Goal: Task Accomplishment & Management: Manage account settings

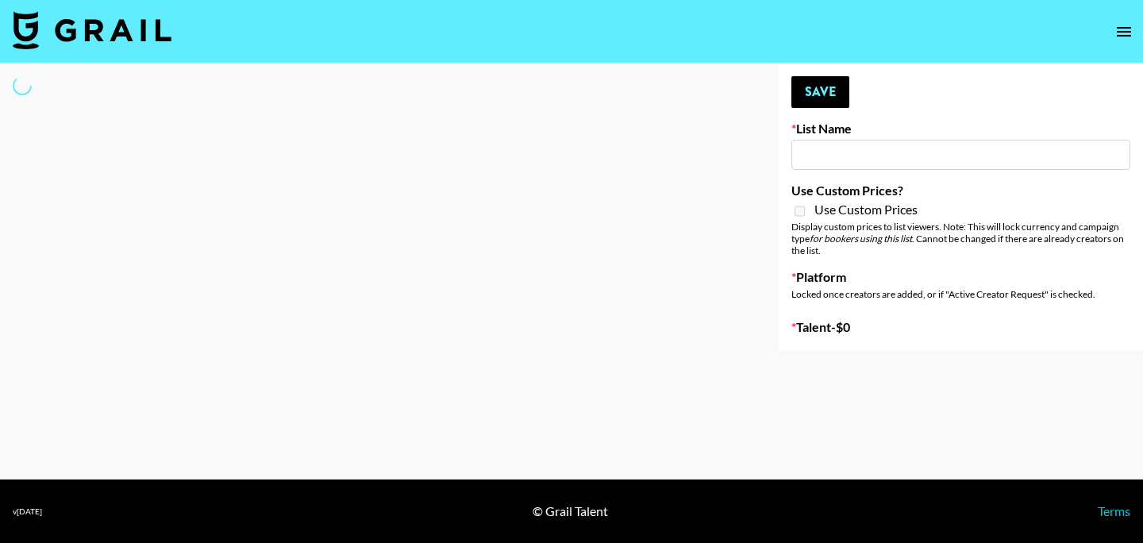
type input "Primal Harvest ([DATE])"
select select "Song"
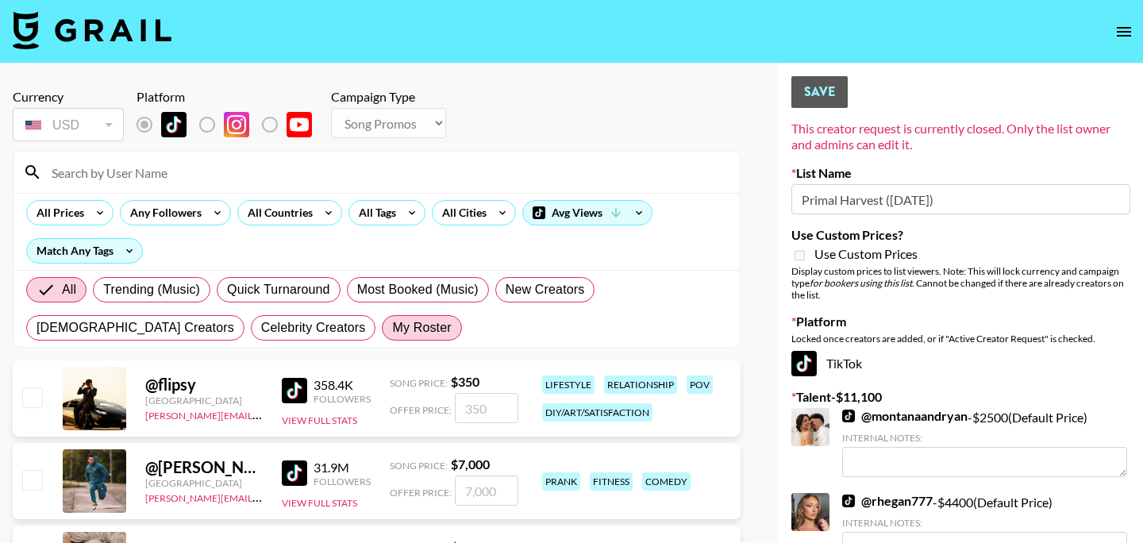
click at [392, 332] on span "My Roster" at bounding box center [421, 327] width 59 height 19
click at [392, 328] on input "My Roster" at bounding box center [392, 328] width 0 height 0
radio input "true"
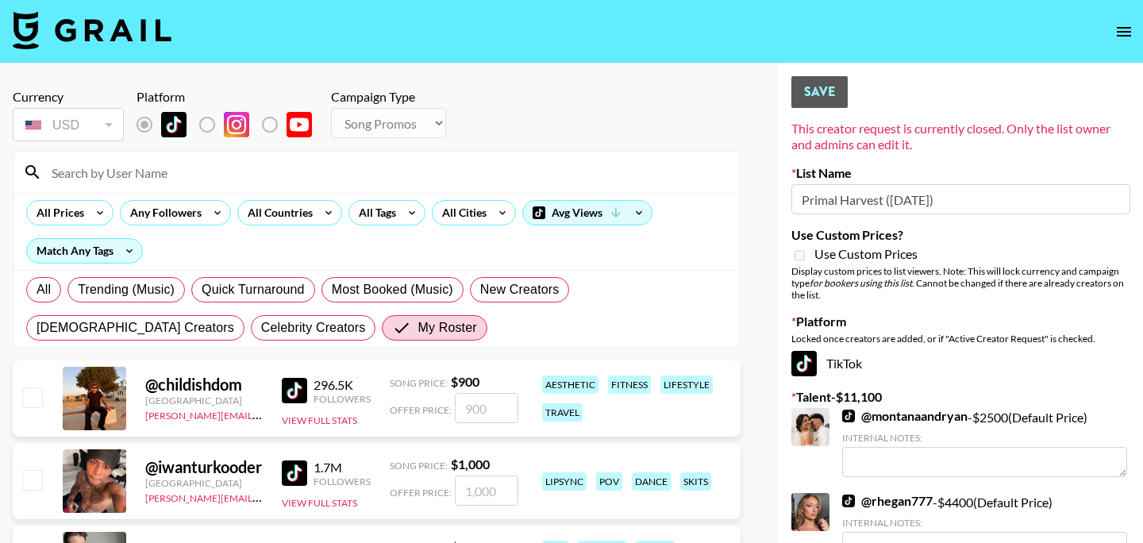
click at [670, 167] on input at bounding box center [386, 171] width 688 height 25
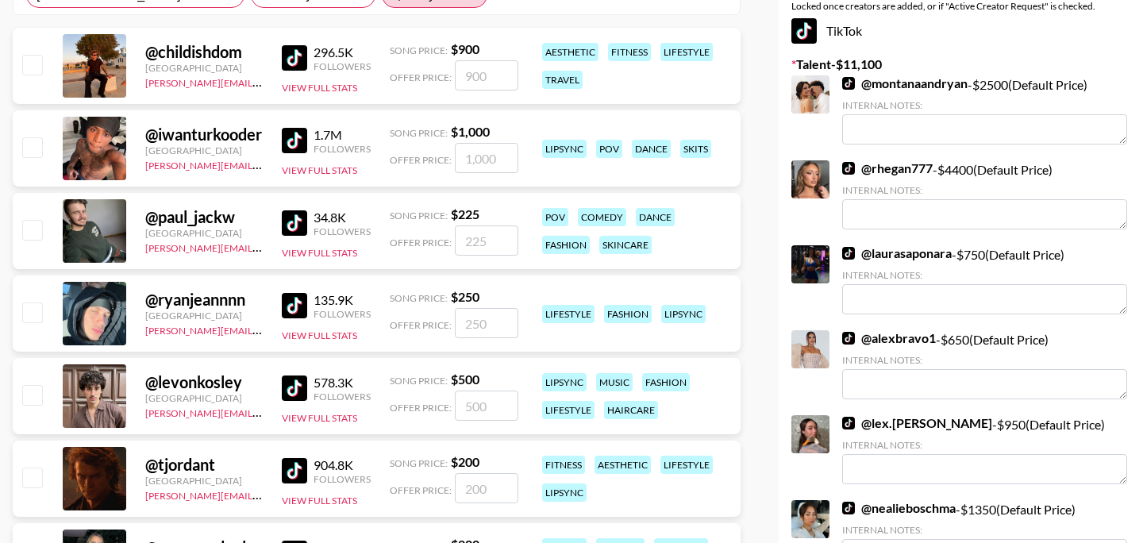
scroll to position [6, 0]
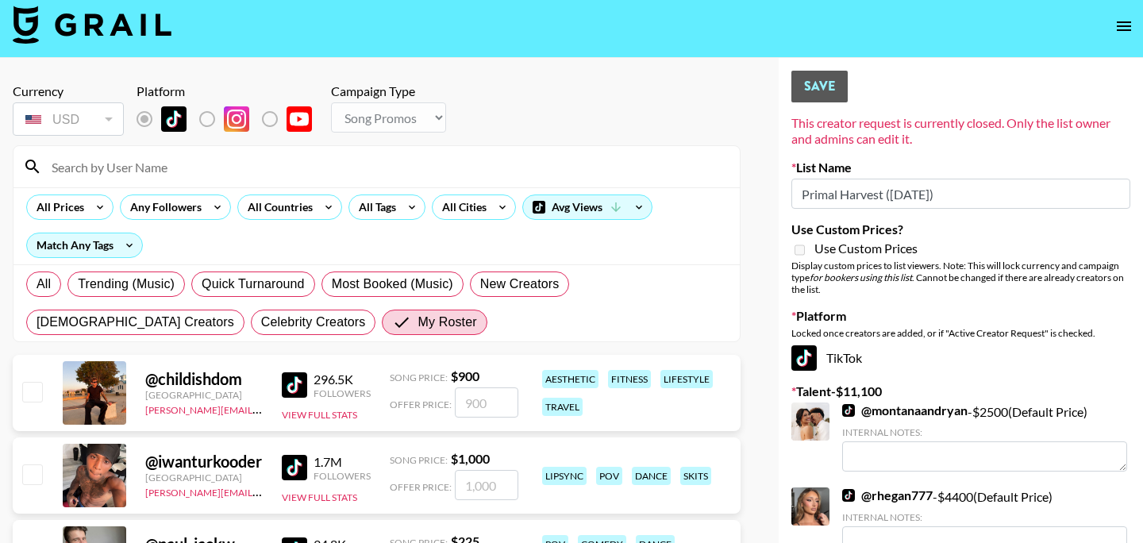
click at [85, 19] on img at bounding box center [92, 25] width 159 height 38
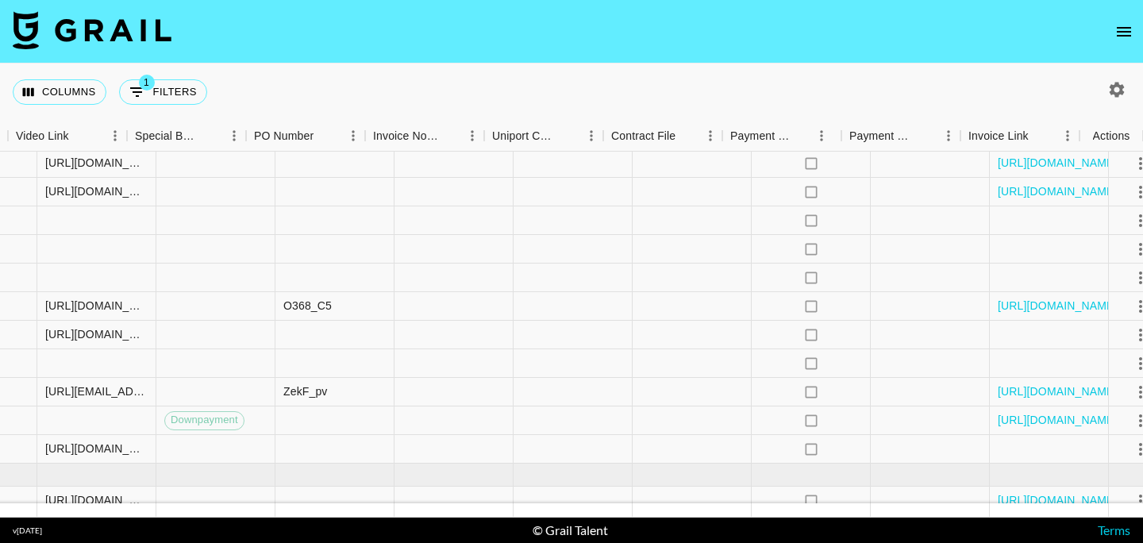
scroll to position [111, 1492]
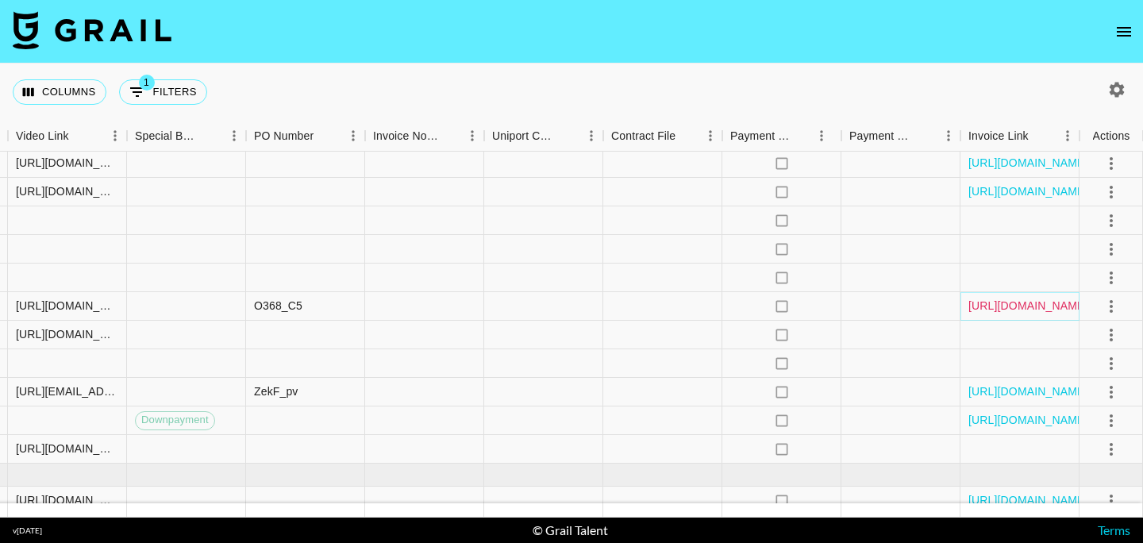
click at [997, 305] on link "[URL][DOMAIN_NAME]" at bounding box center [1028, 306] width 120 height 16
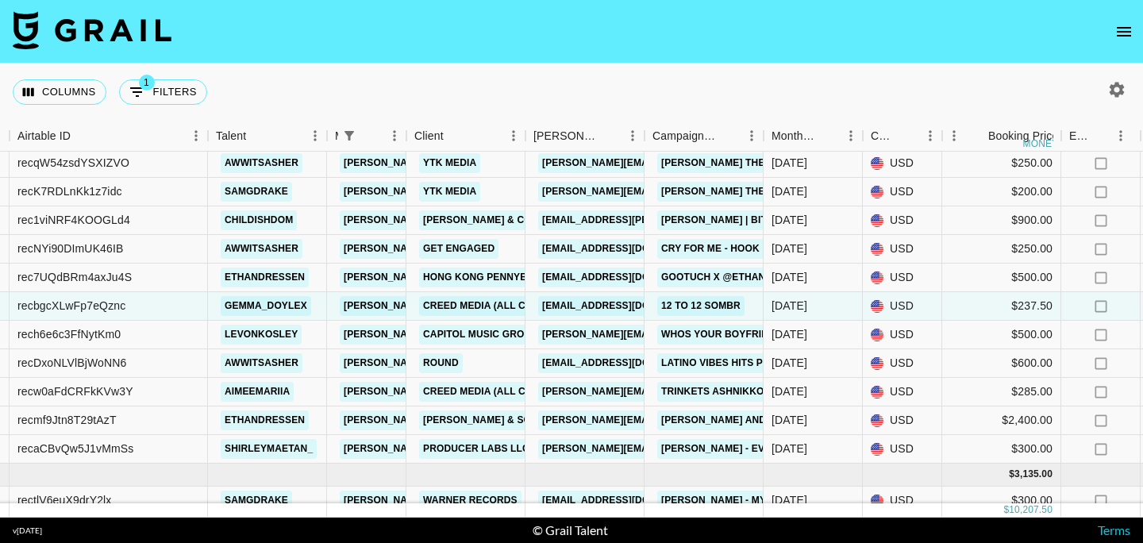
scroll to position [111, 118]
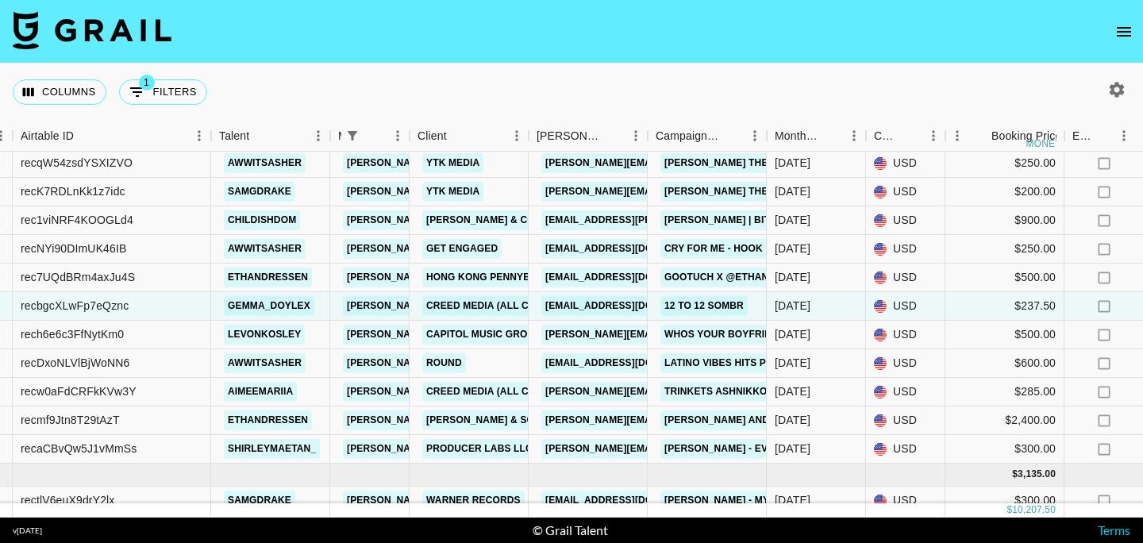
click at [452, 76] on div "Columns 1 Filters + Booking" at bounding box center [571, 91] width 1143 height 57
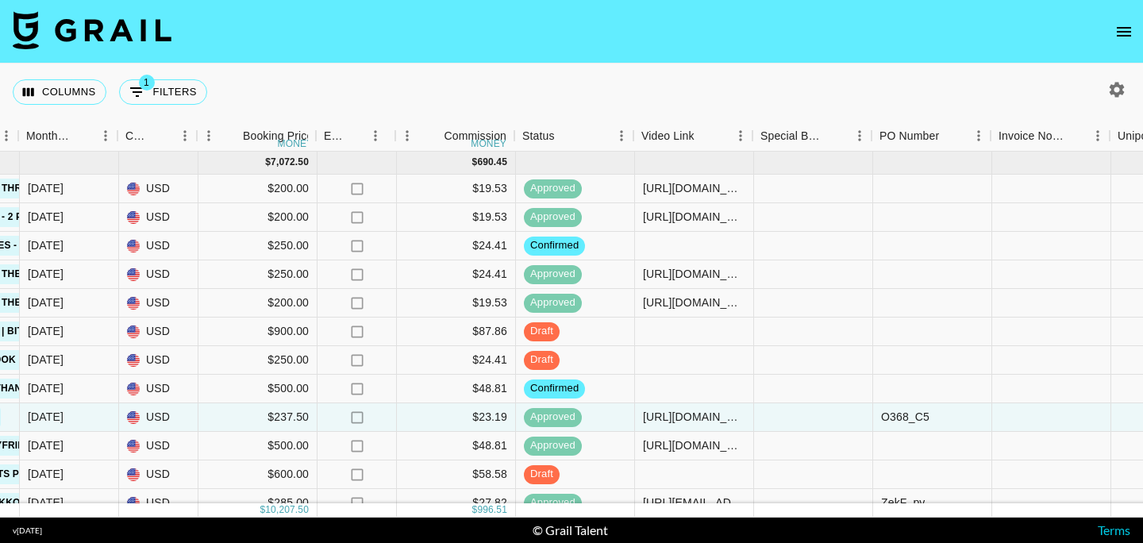
scroll to position [0, 867]
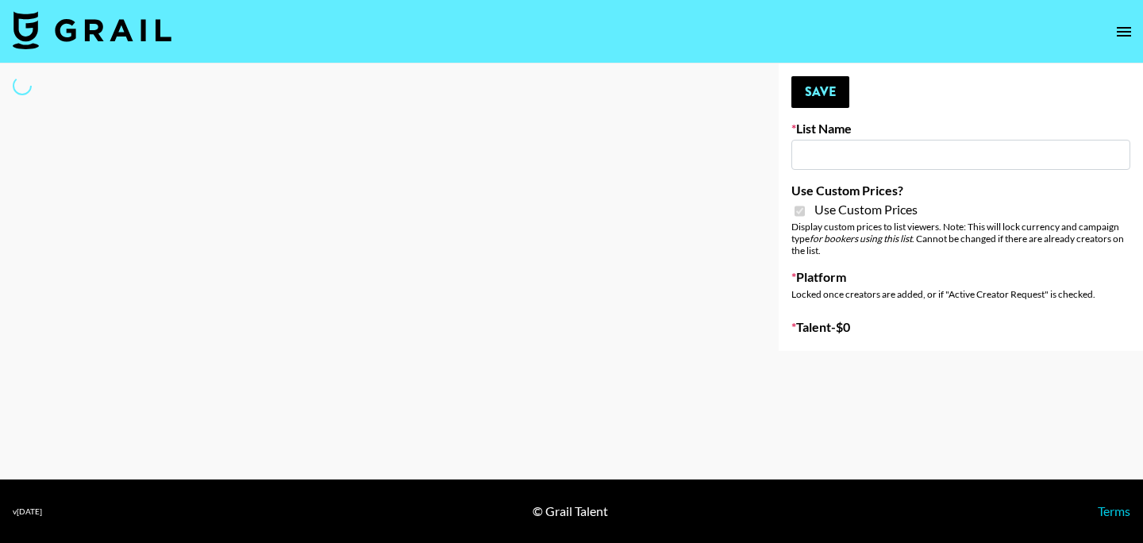
type input "Craftd"
checkbox input "true"
select select "Brand"
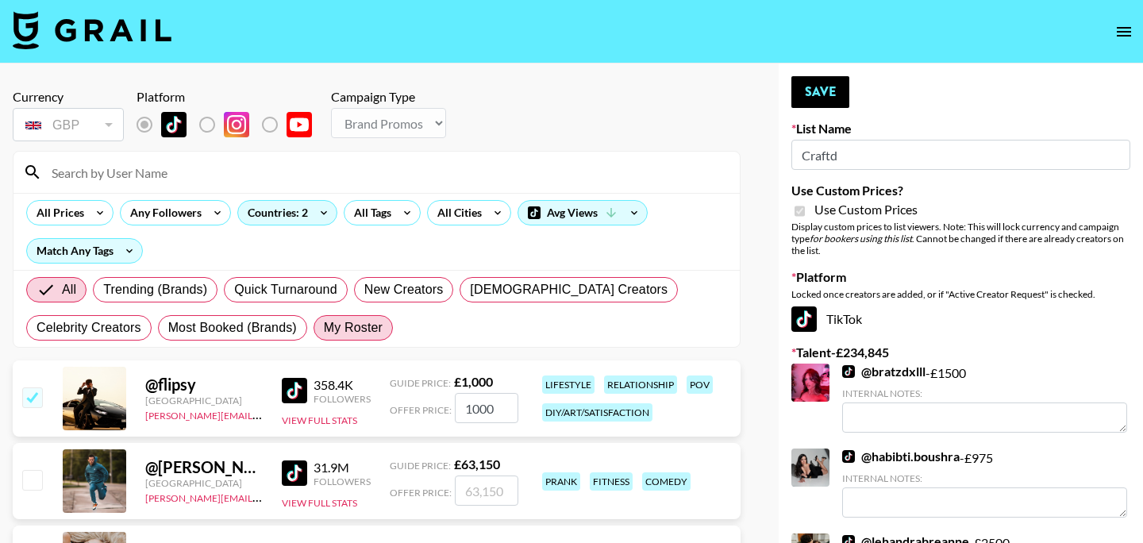
click at [363, 324] on span "My Roster" at bounding box center [353, 327] width 59 height 19
click at [324, 328] on input "My Roster" at bounding box center [324, 328] width 0 height 0
radio input "true"
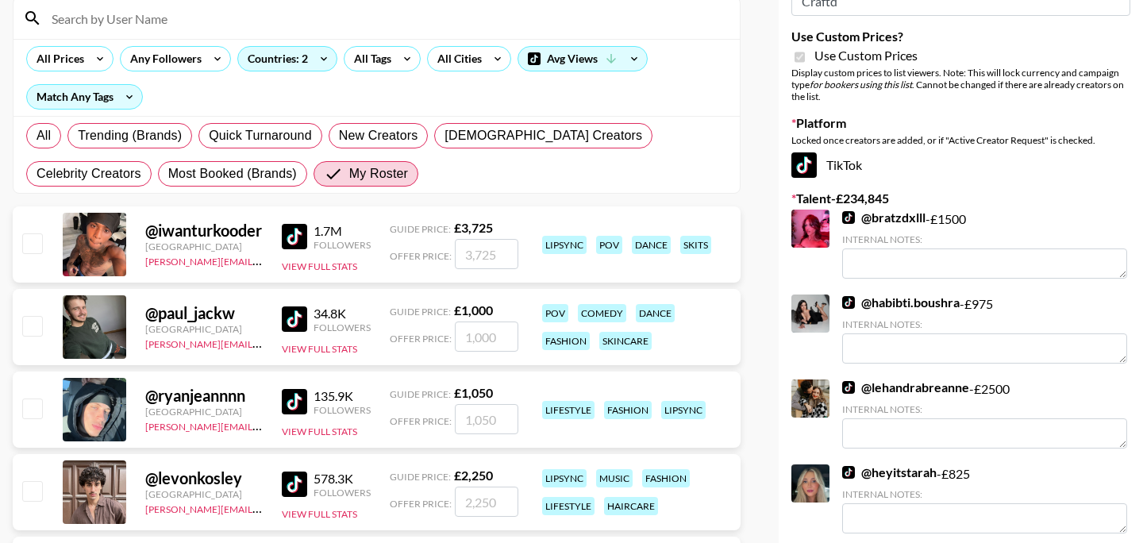
scroll to position [161, 0]
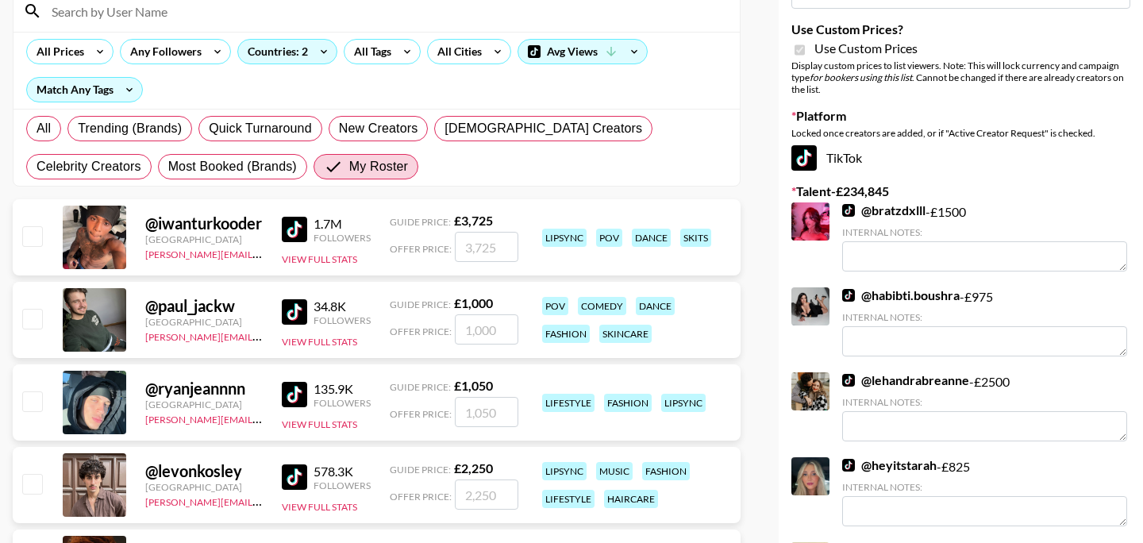
click at [38, 321] on input "checkbox" at bounding box center [31, 318] width 19 height 19
checkbox input "true"
type input "1000"
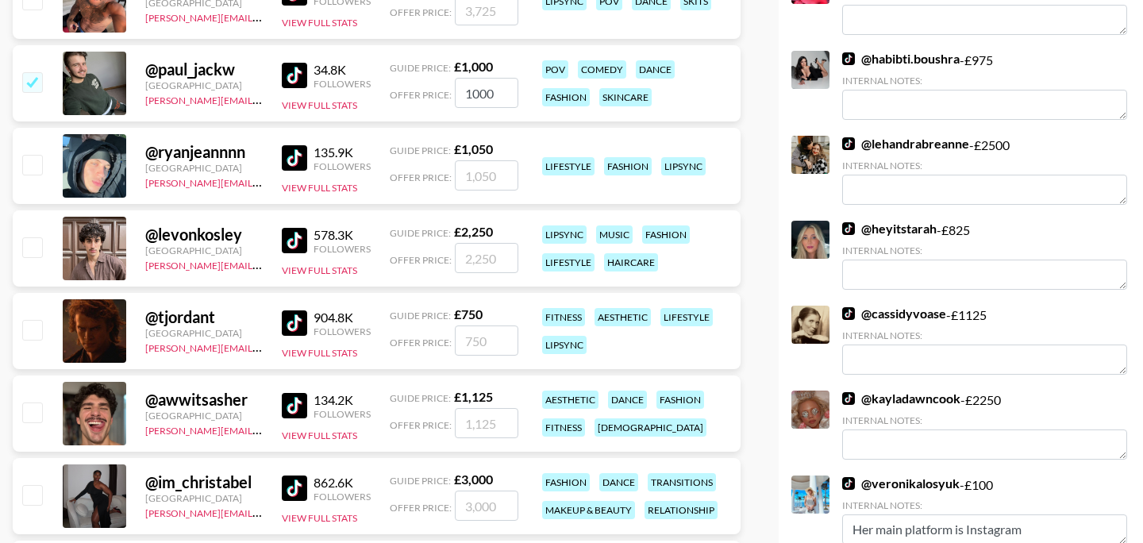
scroll to position [399, 0]
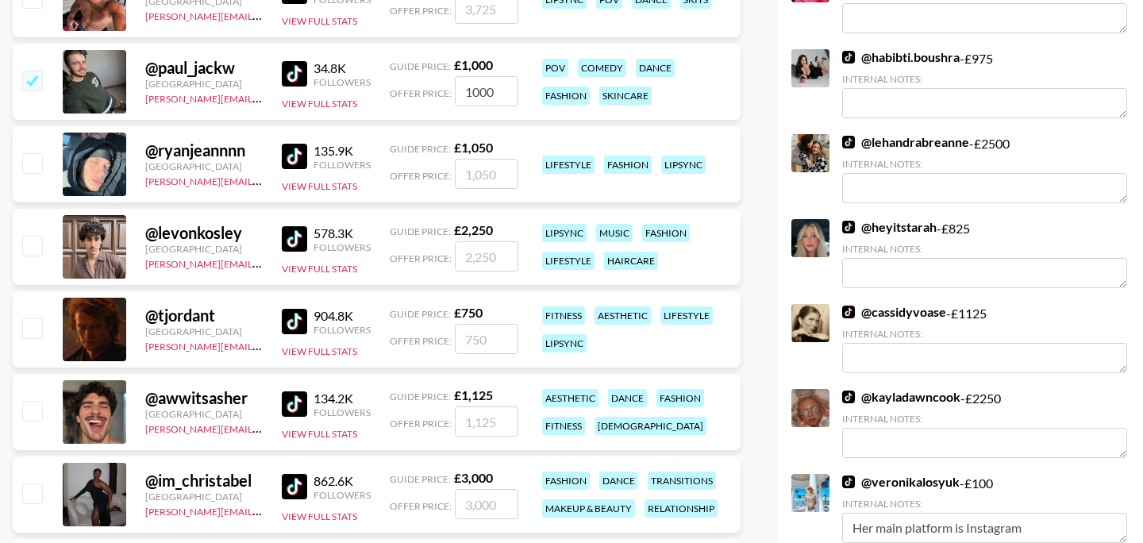
click at [27, 407] on input "checkbox" at bounding box center [31, 410] width 19 height 19
checkbox input "true"
drag, startPoint x: 499, startPoint y: 422, endPoint x: 415, endPoint y: 413, distance: 84.6
click at [415, 413] on div "Offer Price: 1125" at bounding box center [454, 421] width 129 height 30
type input "2500"
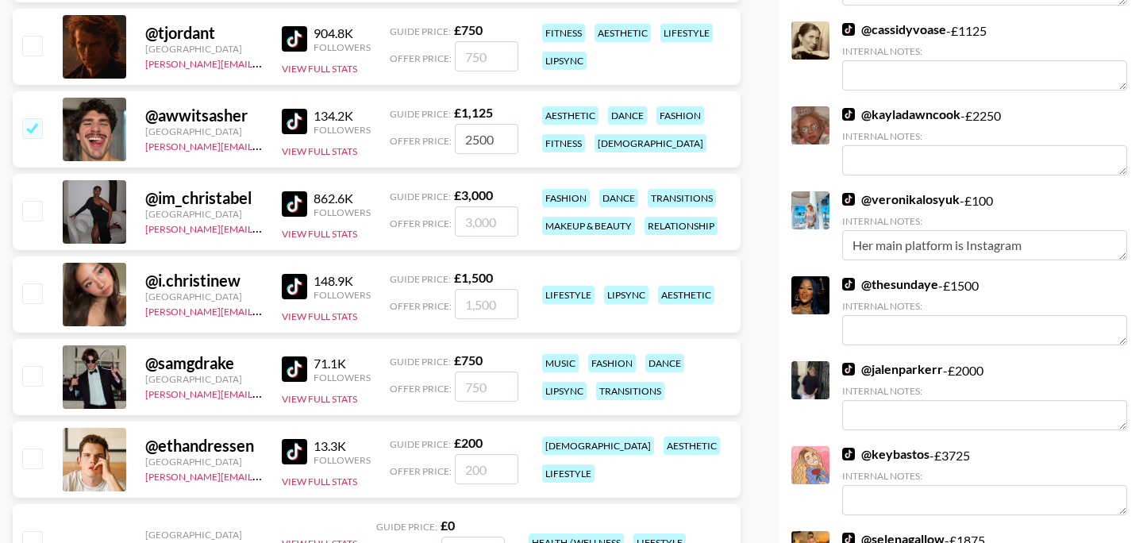
scroll to position [686, 0]
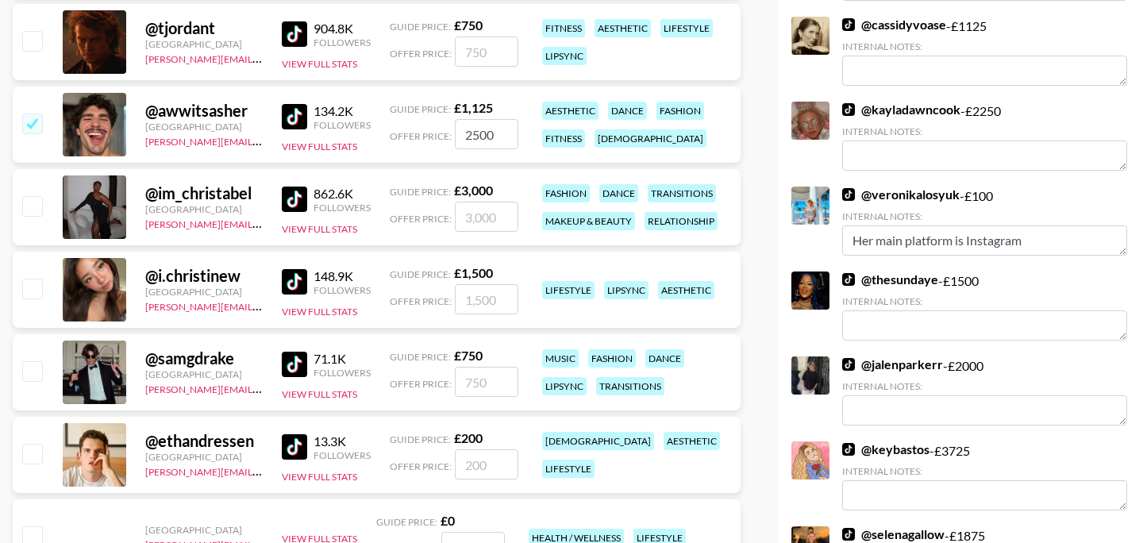
click at [38, 289] on input "checkbox" at bounding box center [31, 288] width 19 height 19
checkbox input "true"
type input "1500"
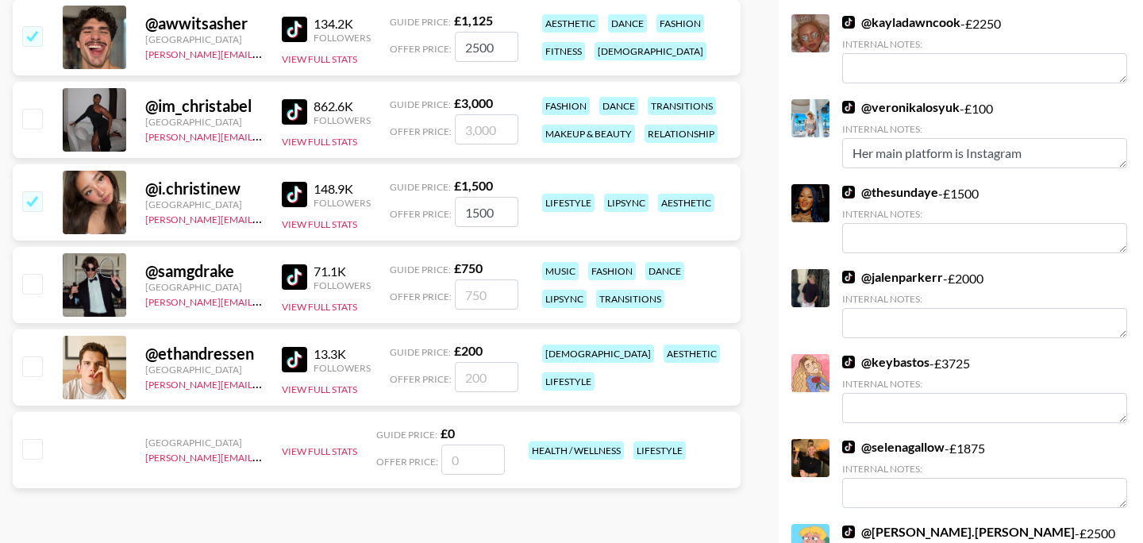
scroll to position [793, 0]
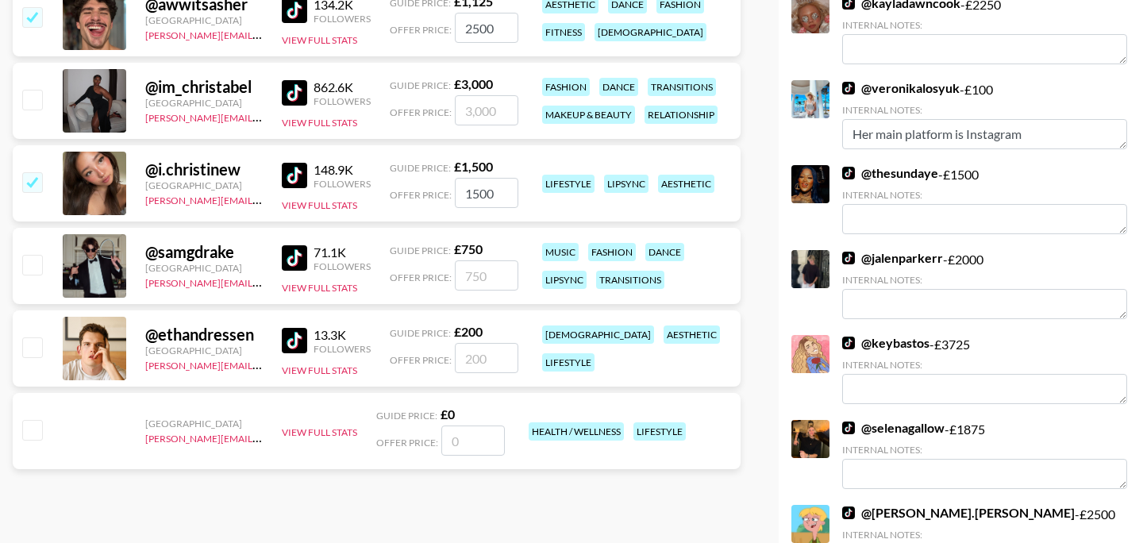
click at [24, 348] on input "checkbox" at bounding box center [31, 346] width 19 height 19
checkbox input "true"
drag, startPoint x: 494, startPoint y: 356, endPoint x: 417, endPoint y: 356, distance: 77.0
click at [417, 356] on div "Offer Price: 200" at bounding box center [454, 358] width 129 height 30
type input "800"
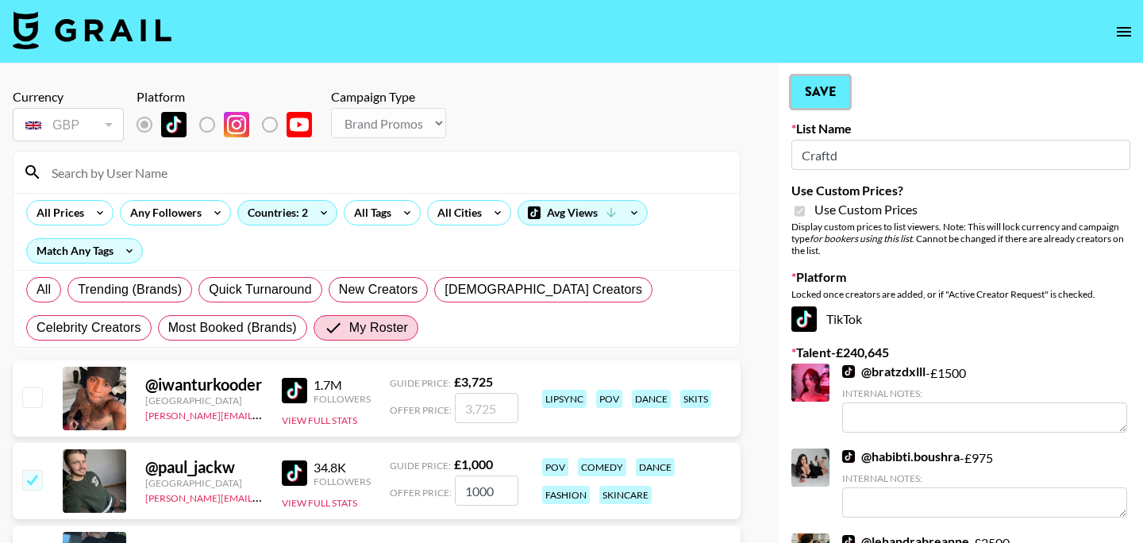
click at [829, 93] on button "Save" at bounding box center [820, 92] width 58 height 32
radio input "true"
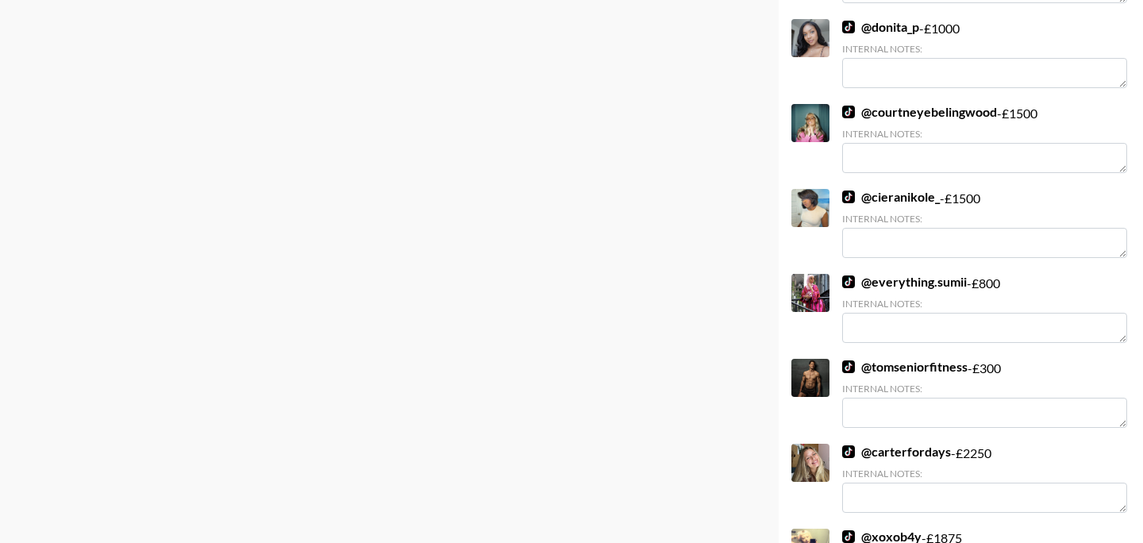
scroll to position [9236, 0]
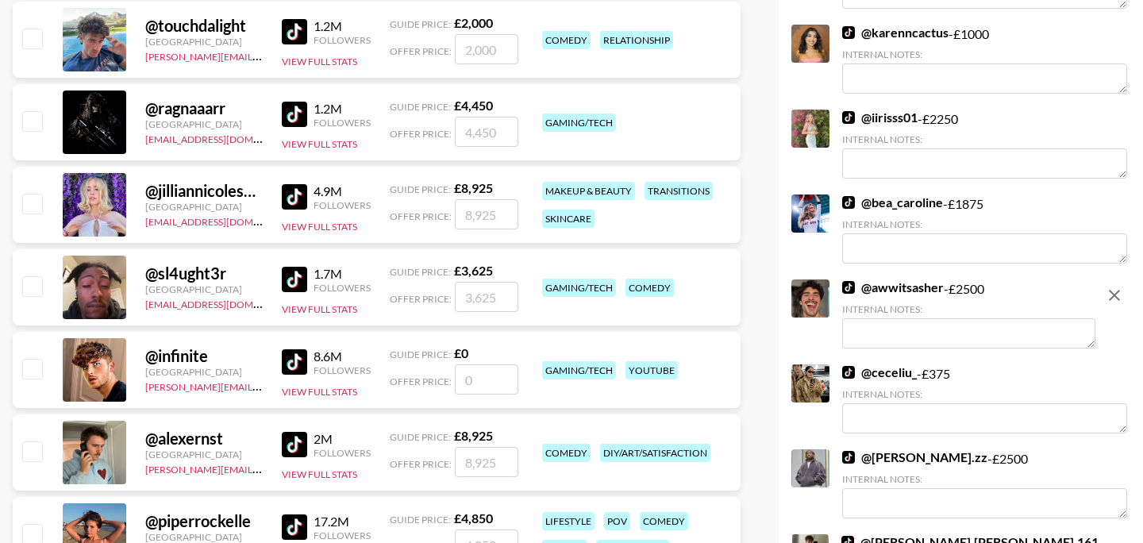
click at [867, 321] on textarea at bounding box center [968, 333] width 253 height 30
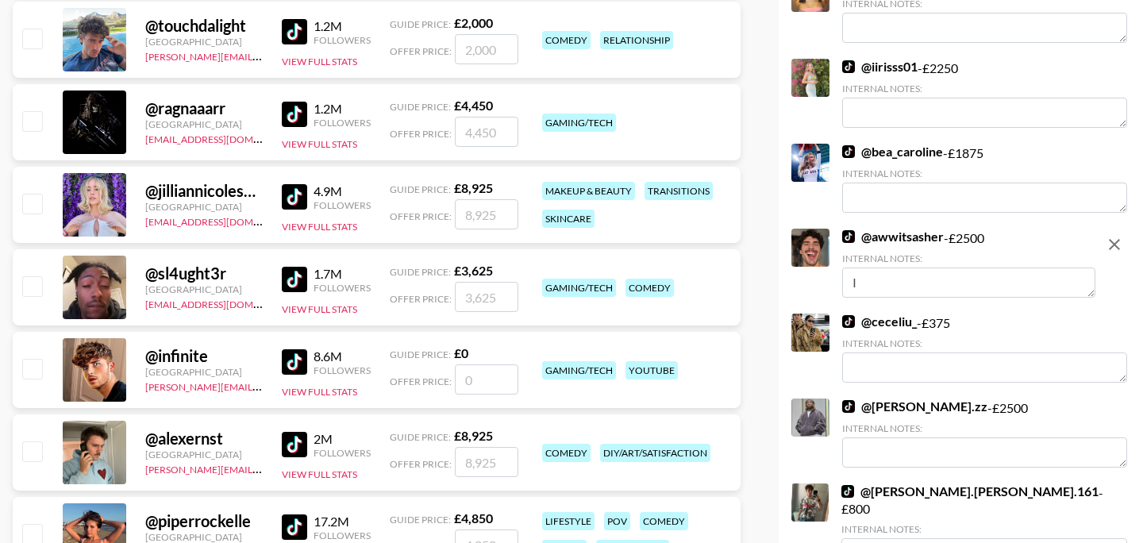
scroll to position [9185, 0]
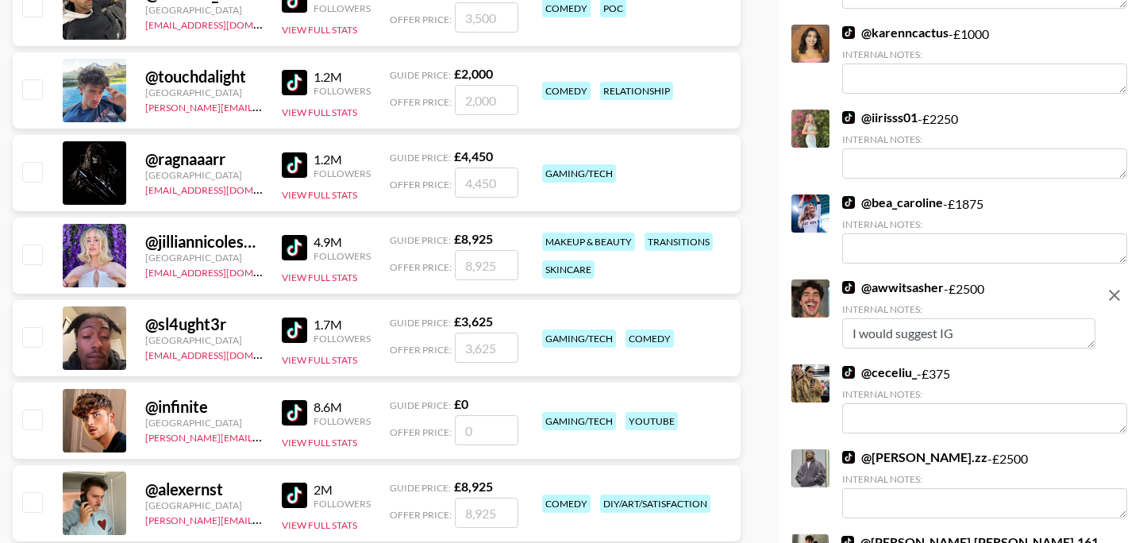
type textarea "I would suggest IG"
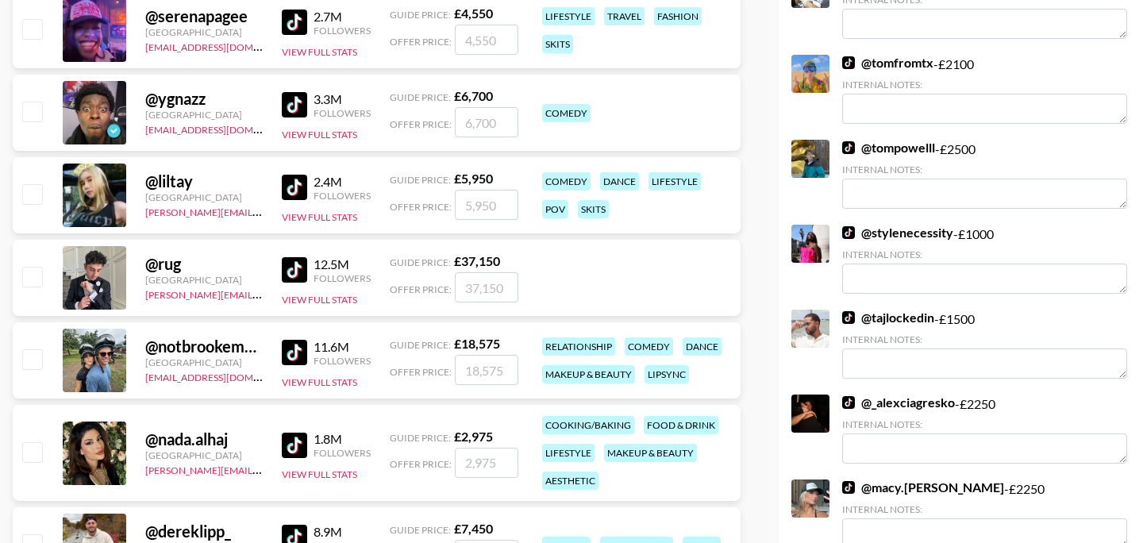
scroll to position [4006, 0]
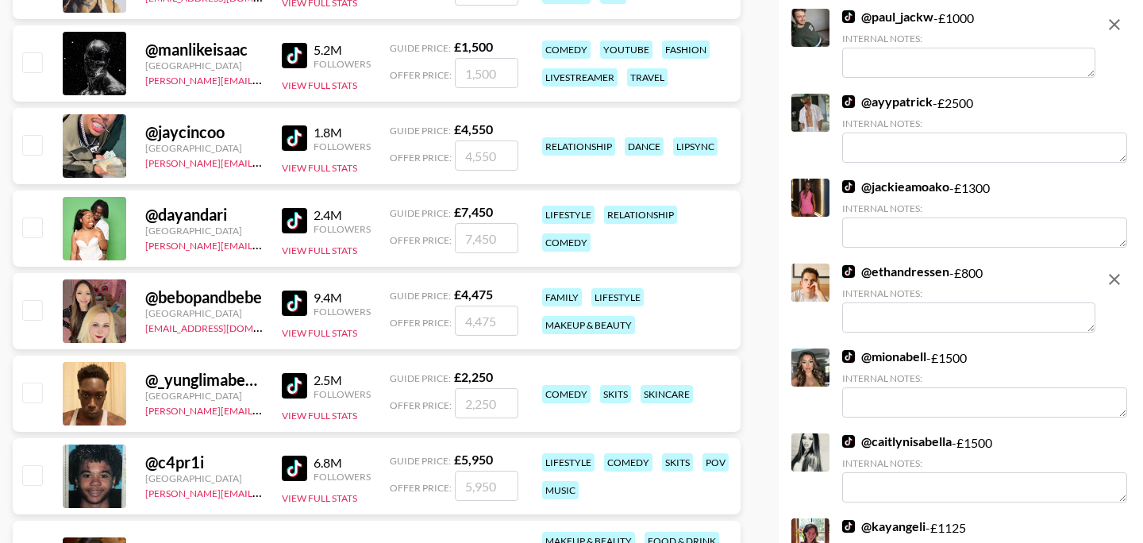
click at [852, 318] on textarea at bounding box center [968, 317] width 253 height 30
paste textarea "I would suggest IG"
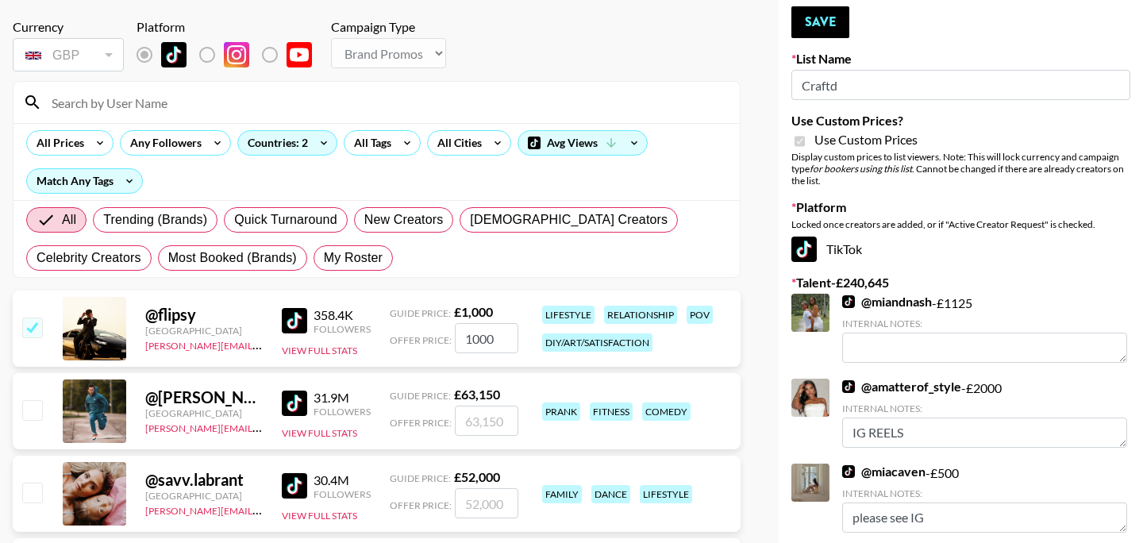
scroll to position [0, 0]
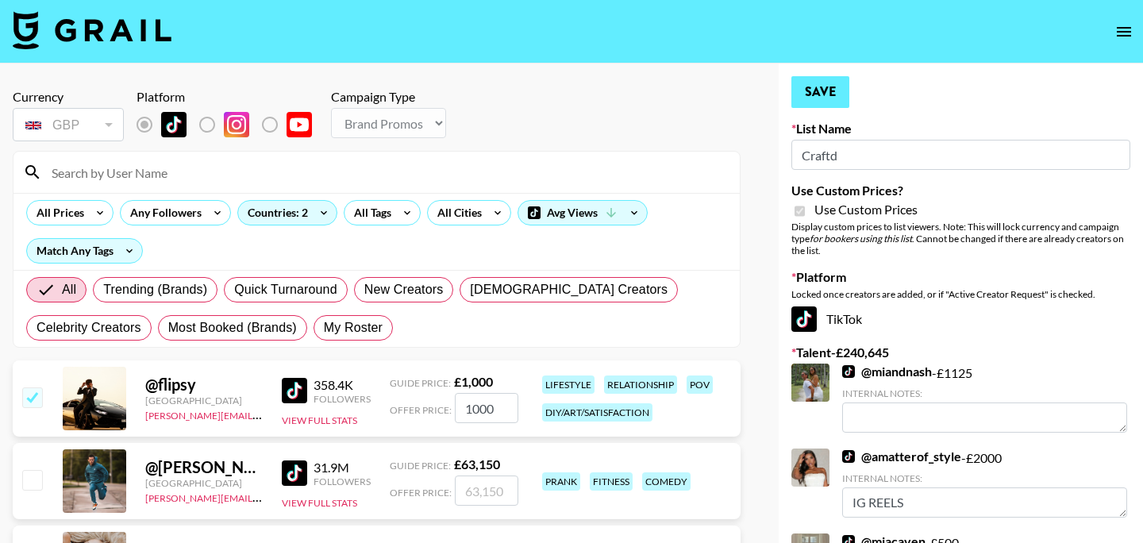
type textarea "I would suggest IG"
click at [826, 98] on button "Save" at bounding box center [820, 92] width 58 height 32
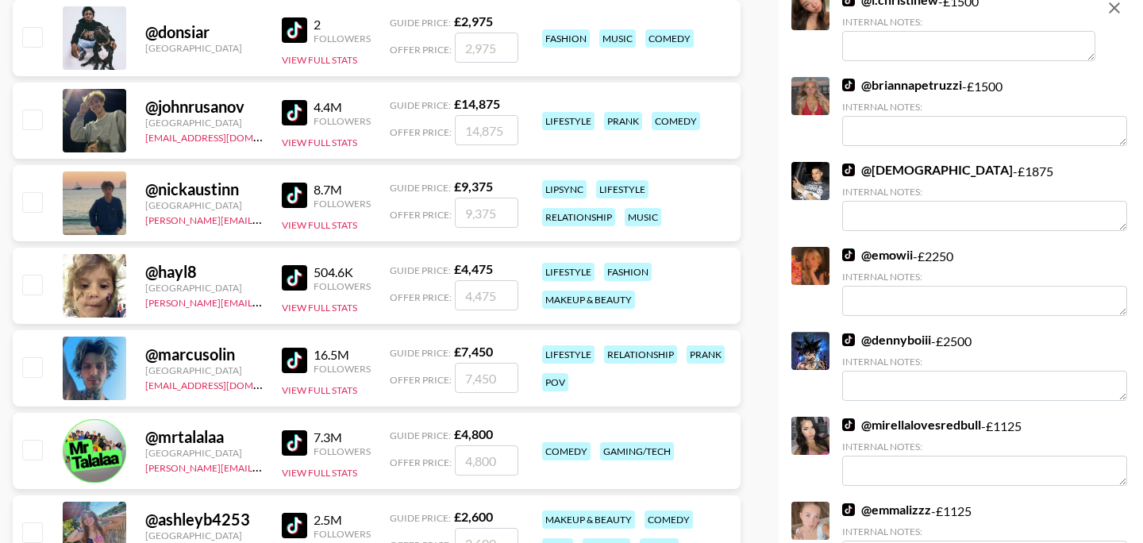
scroll to position [6519, 0]
